Goal: Find specific page/section: Find specific page/section

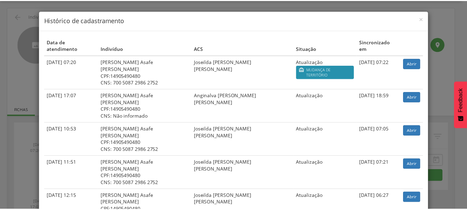
scroll to position [21, 0]
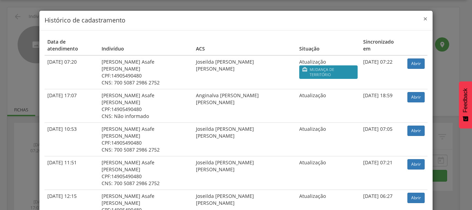
click at [423, 20] on span "×" at bounding box center [425, 19] width 4 height 10
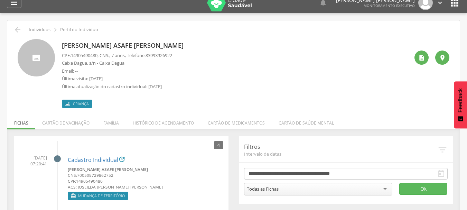
scroll to position [0, 0]
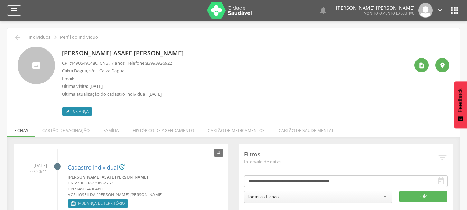
click at [15, 8] on icon "" at bounding box center [14, 10] width 8 height 8
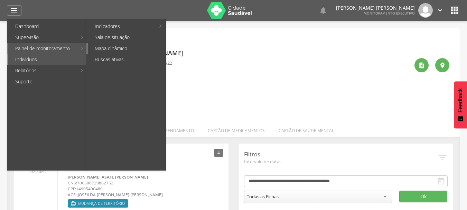
click at [100, 49] on link "Mapa dinâmico" at bounding box center [127, 48] width 78 height 11
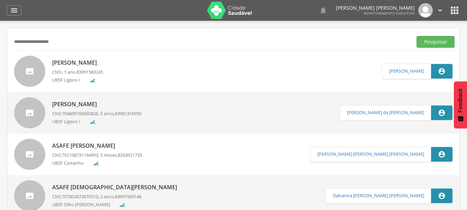
click at [264, 48] on div "**********" at bounding box center [233, 41] width 442 height 17
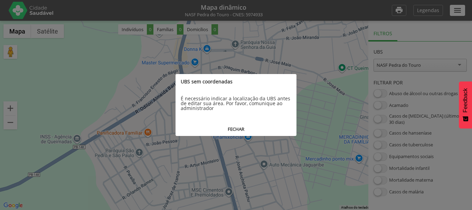
click at [237, 130] on button "FECHAR" at bounding box center [235, 129] width 121 height 13
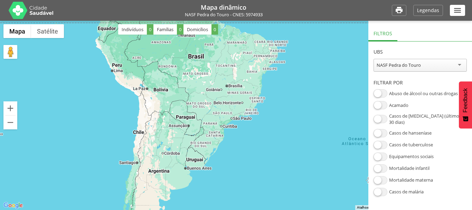
drag, startPoint x: 194, startPoint y: 140, endPoint x: 238, endPoint y: 70, distance: 81.9
click at [238, 70] on div at bounding box center [236, 115] width 472 height 189
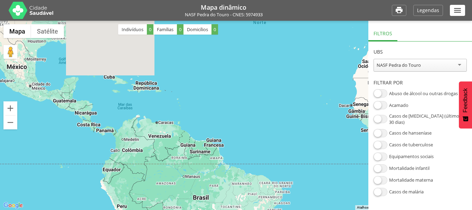
drag, startPoint x: 239, startPoint y: 82, endPoint x: 219, endPoint y: 209, distance: 128.7
click at [219, 209] on div at bounding box center [236, 115] width 472 height 189
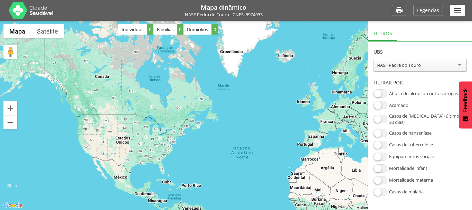
drag, startPoint x: 195, startPoint y: 89, endPoint x: 197, endPoint y: 166, distance: 77.7
click at [197, 166] on div at bounding box center [236, 115] width 472 height 189
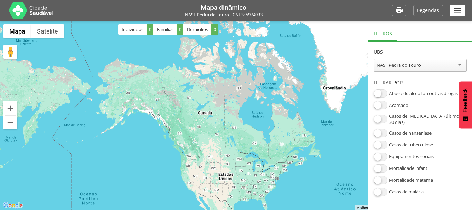
drag, startPoint x: 256, startPoint y: 93, endPoint x: 358, endPoint y: 130, distance: 109.6
click at [358, 130] on div at bounding box center [236, 115] width 472 height 189
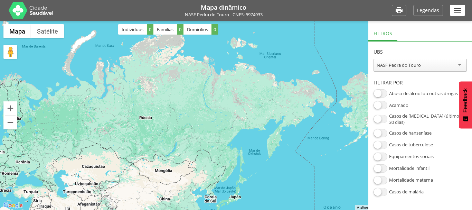
drag, startPoint x: 223, startPoint y: 133, endPoint x: 468, endPoint y: 146, distance: 244.5
click at [468, 146] on div "**********" at bounding box center [236, 105] width 472 height 210
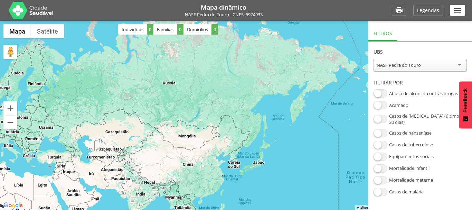
drag, startPoint x: 275, startPoint y: 80, endPoint x: 240, endPoint y: 64, distance: 38.2
click at [240, 64] on div at bounding box center [236, 115] width 472 height 189
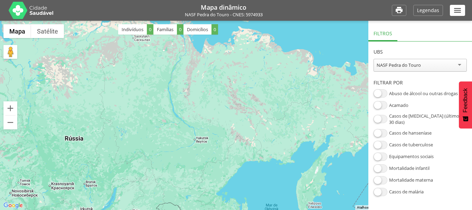
drag, startPoint x: 277, startPoint y: 63, endPoint x: 181, endPoint y: 217, distance: 181.7
click at [181, 209] on html "**********" at bounding box center [236, 105] width 472 height 210
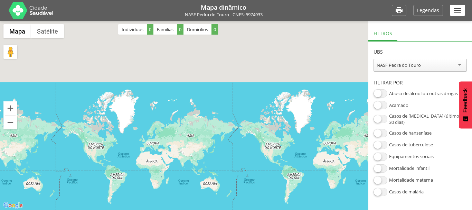
click at [329, 163] on div at bounding box center [236, 115] width 472 height 189
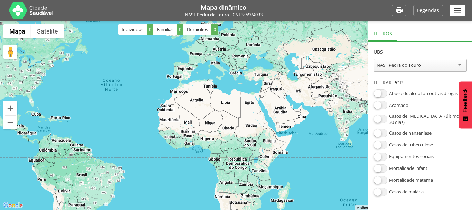
drag, startPoint x: 338, startPoint y: 157, endPoint x: 230, endPoint y: 123, distance: 113.7
click at [230, 123] on div at bounding box center [236, 115] width 472 height 189
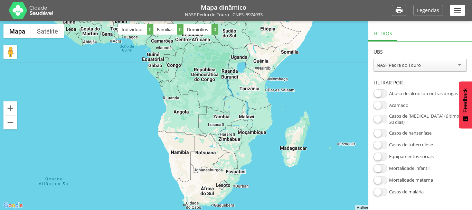
drag, startPoint x: 286, startPoint y: 165, endPoint x: 254, endPoint y: 58, distance: 112.0
click at [254, 58] on div at bounding box center [236, 115] width 472 height 189
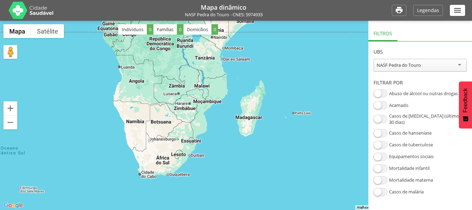
drag, startPoint x: 261, startPoint y: 119, endPoint x: 215, endPoint y: 87, distance: 55.8
click at [215, 87] on div at bounding box center [236, 115] width 472 height 189
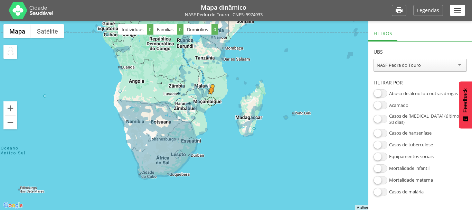
drag, startPoint x: 10, startPoint y: 55, endPoint x: 213, endPoint y: 100, distance: 207.8
click at [213, 100] on div "Pressione as teclas Alt + Enter para ativar o recurso de arrastar com o teclado…" at bounding box center [236, 115] width 472 height 189
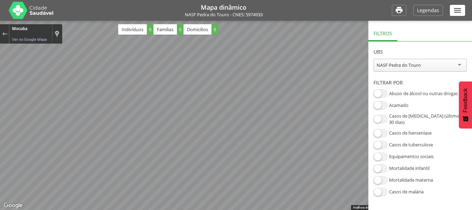
click at [385, 44] on div "**********" at bounding box center [236, 105] width 472 height 210
